Goal: Check status: Check status

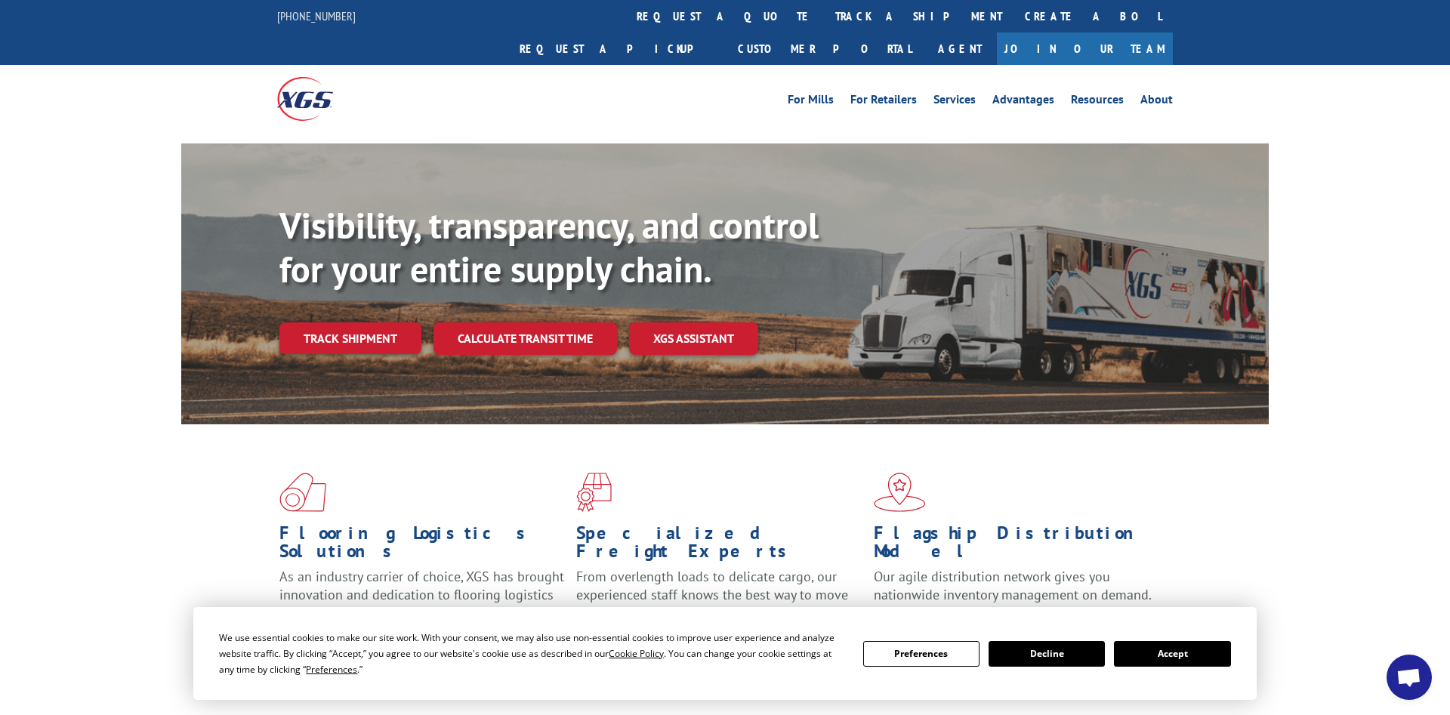
click at [1144, 654] on button "Accept" at bounding box center [1172, 654] width 116 height 26
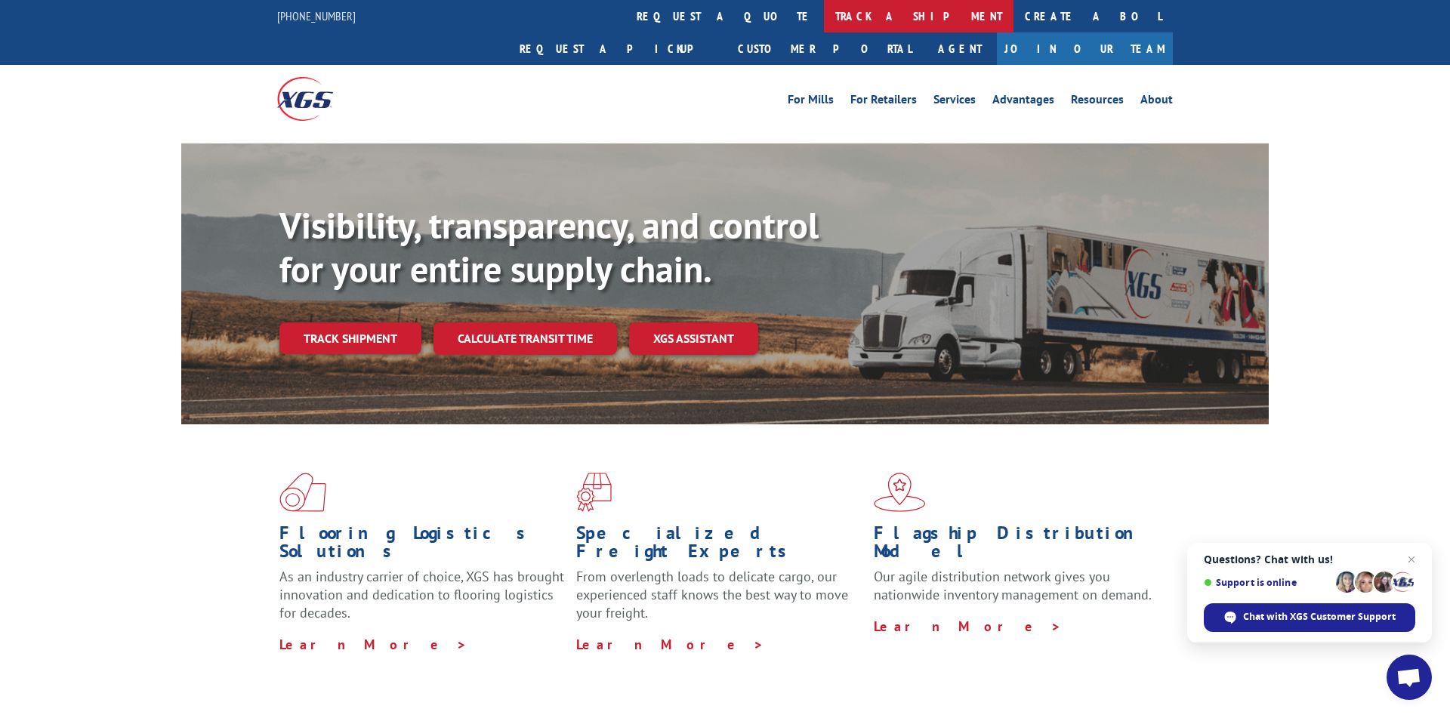
click at [824, 14] on link "track a shipment" at bounding box center [919, 16] width 190 height 32
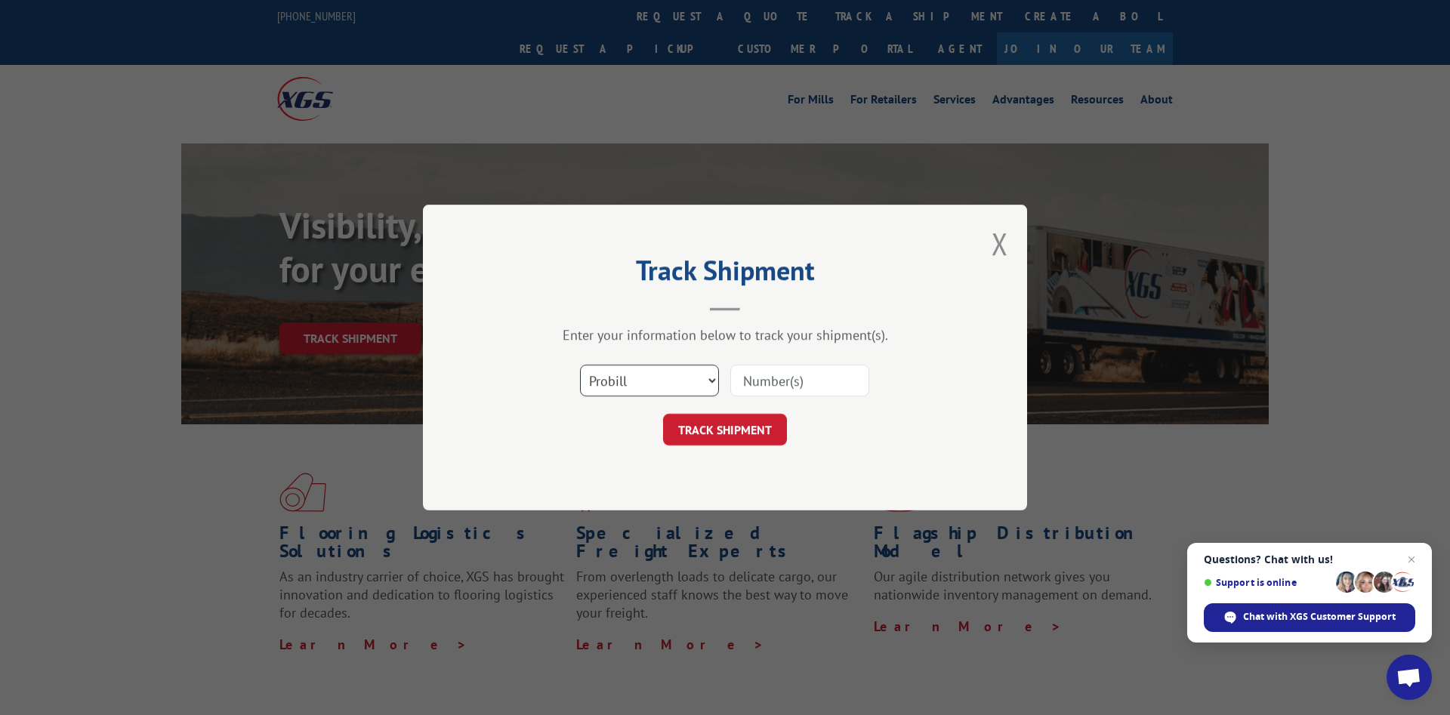
select select "bol"
click option "BOL" at bounding box center [0, 0] width 0 height 0
click at [761, 383] on input at bounding box center [799, 381] width 139 height 32
paste input "FPX00336505"
type input "FPX00336505"
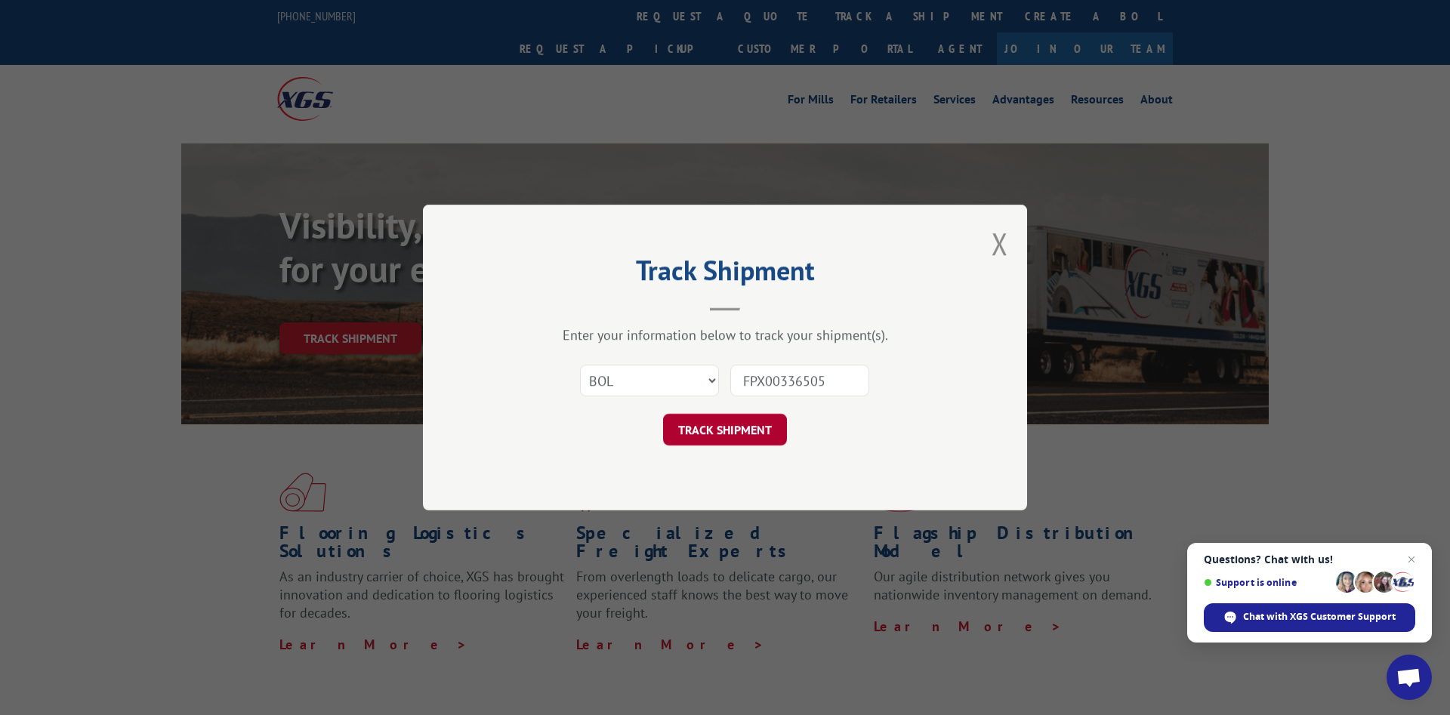
click at [745, 428] on button "TRACK SHIPMENT" at bounding box center [725, 430] width 124 height 32
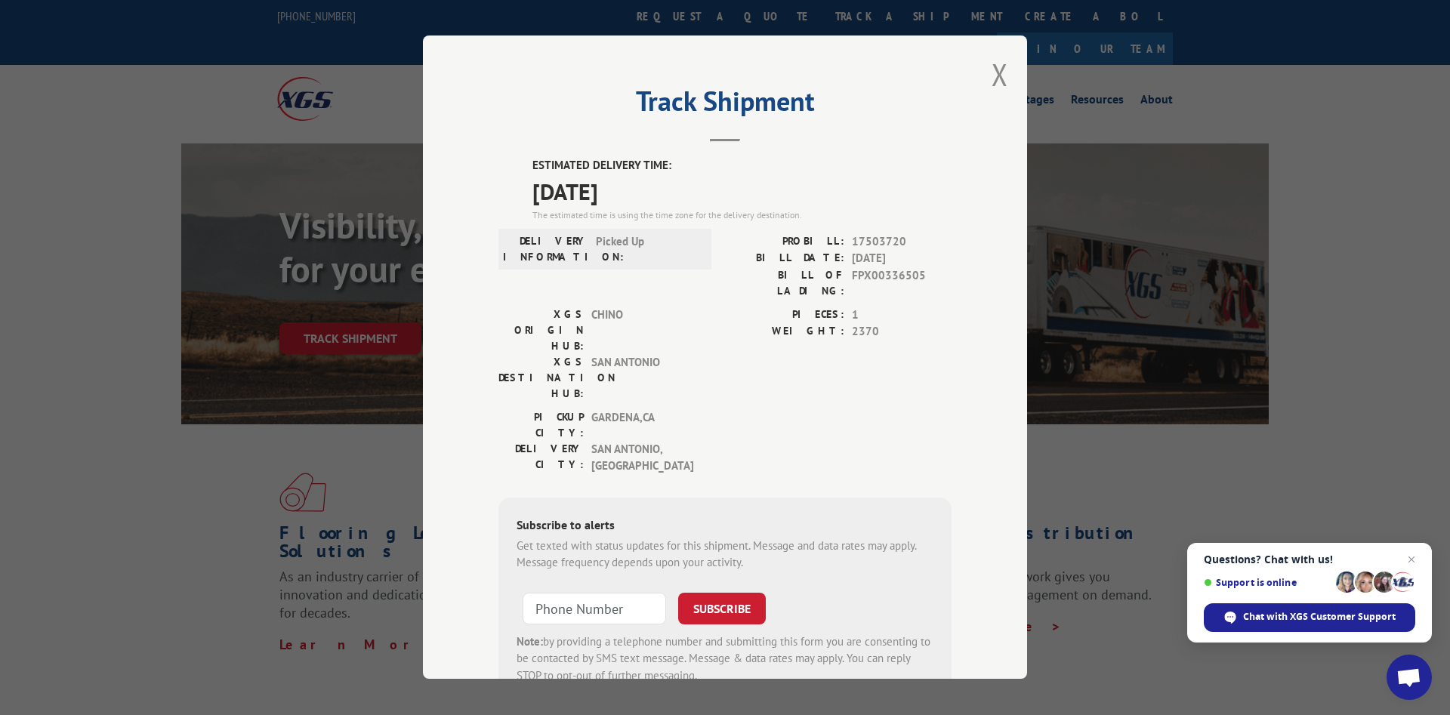
drag, startPoint x: 659, startPoint y: 236, endPoint x: 714, endPoint y: 170, distance: 86.4
click at [660, 235] on span "Picked Up" at bounding box center [647, 249] width 102 height 32
click at [730, 153] on div "Track Shipment ESTIMATED DELIVERY TIME: [DATE] The estimated time is using the …" at bounding box center [725, 358] width 604 height 644
click at [621, 190] on span "[DATE]" at bounding box center [742, 191] width 419 height 34
click at [999, 69] on button "Close modal" at bounding box center [1000, 74] width 17 height 40
